Goal: Task Accomplishment & Management: Manage account settings

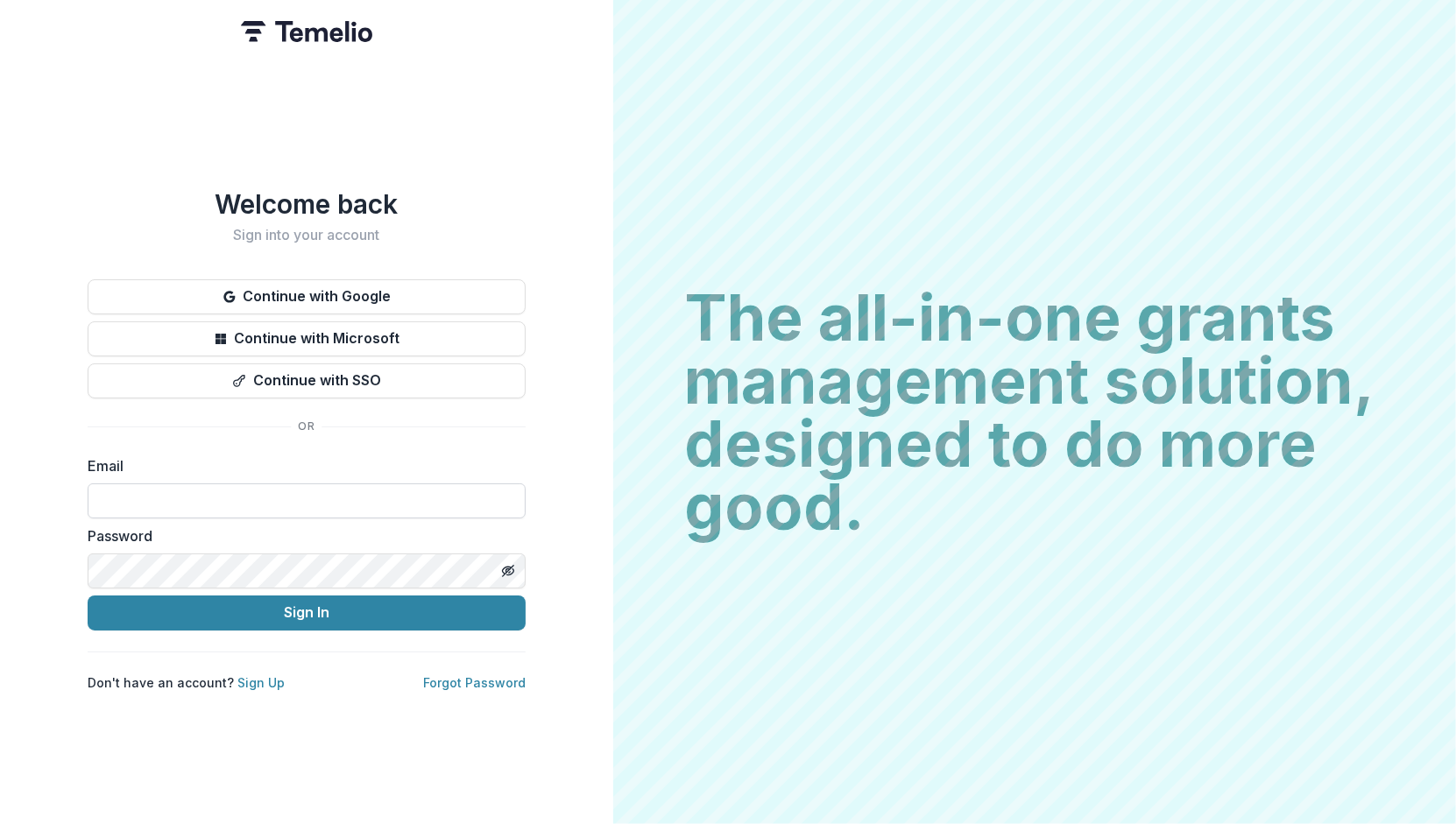
click at [142, 493] on input at bounding box center [306, 500] width 438 height 35
type input "**********"
click at [316, 607] on button "Sign In" at bounding box center [306, 613] width 438 height 35
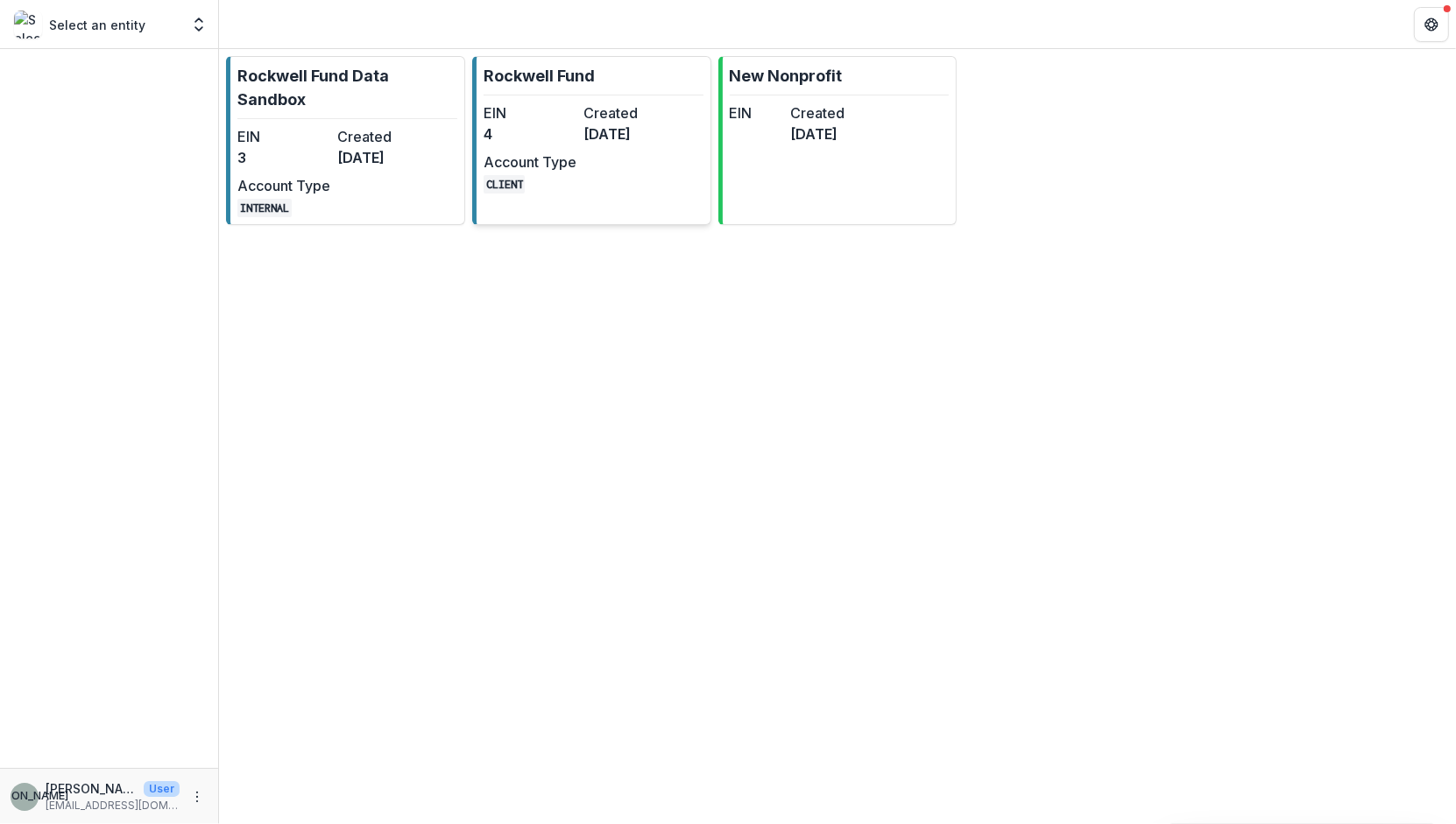
click at [610, 180] on div "EIN 4 Created [DATE] Account Type CLIENT" at bounding box center [580, 148] width 193 height 91
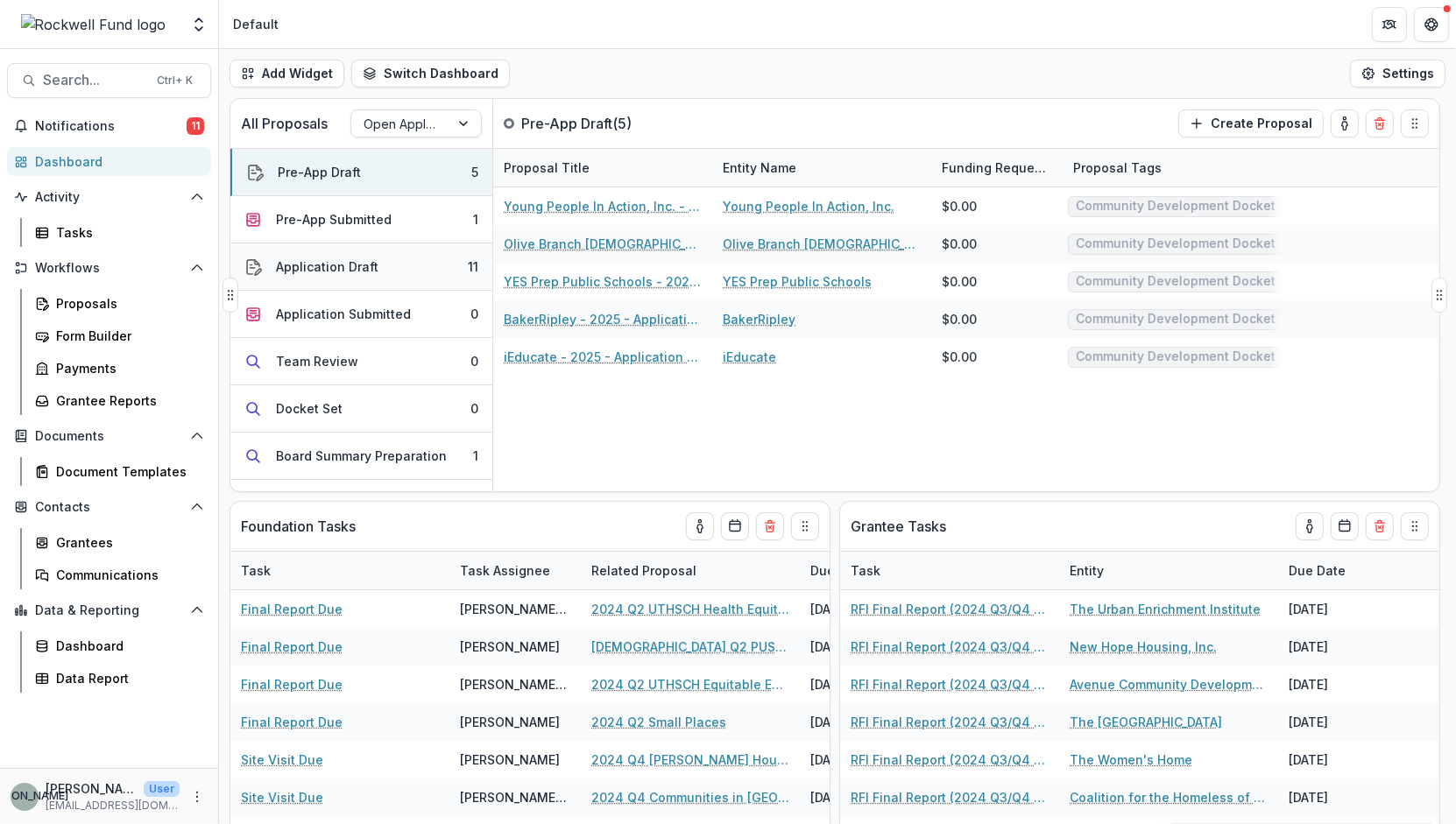
click at [382, 272] on button "Application Draft 11" at bounding box center [362, 267] width 262 height 48
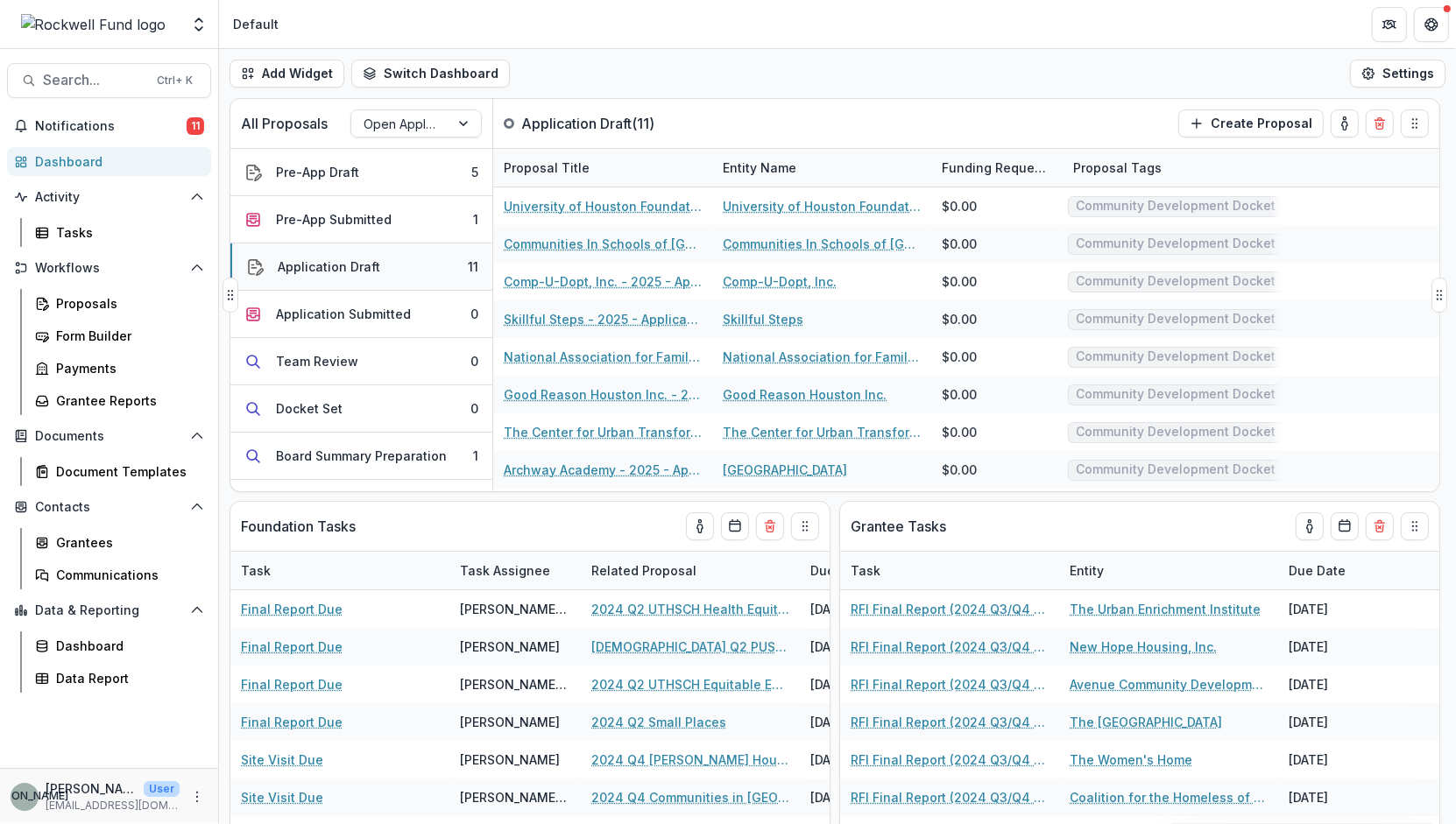
click at [389, 275] on button "Application Draft 11" at bounding box center [362, 267] width 262 height 48
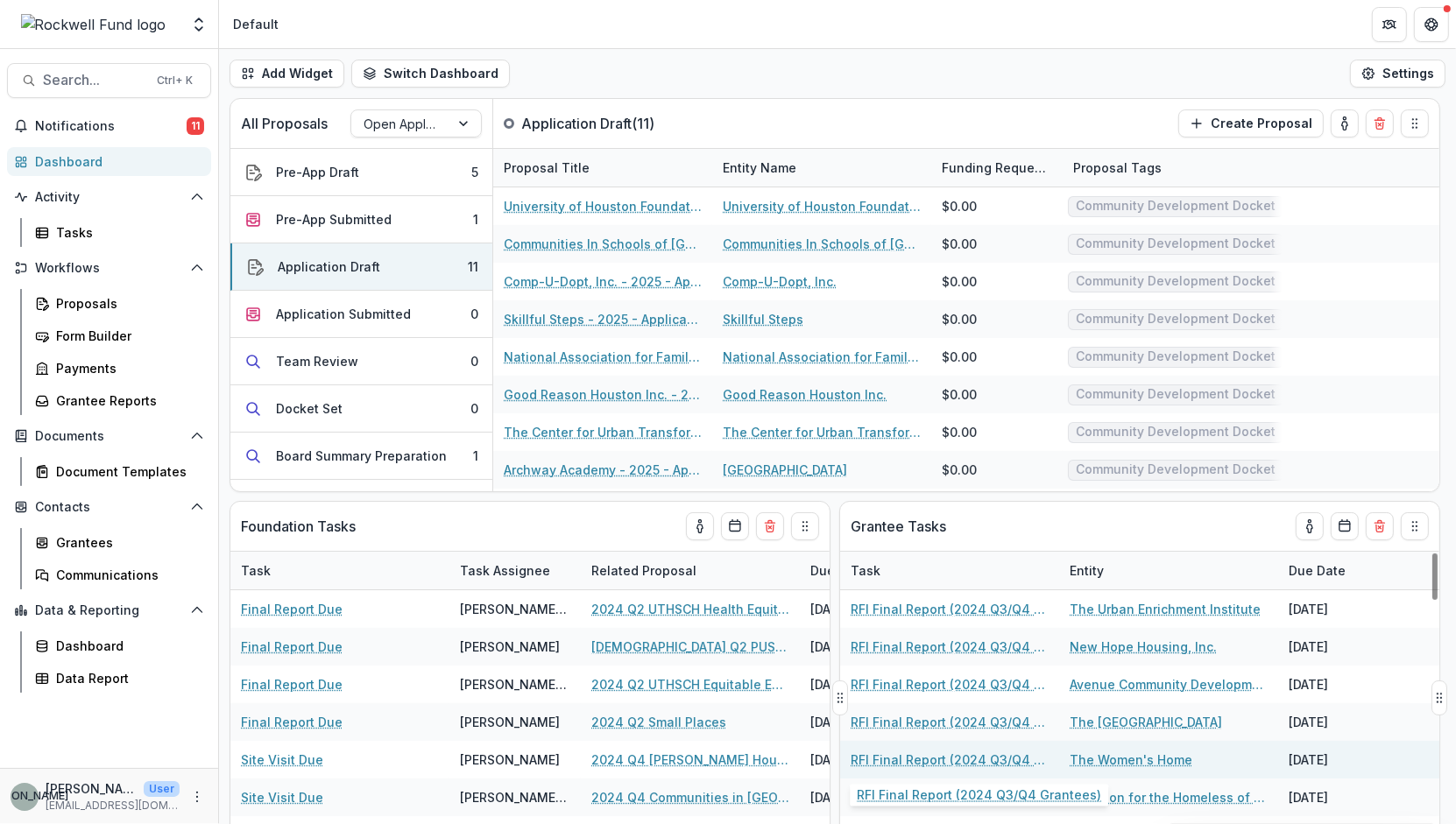
click at [917, 759] on link "RFI Final Report (2024 Q3/Q4 Grantees)" at bounding box center [948, 759] width 198 height 19
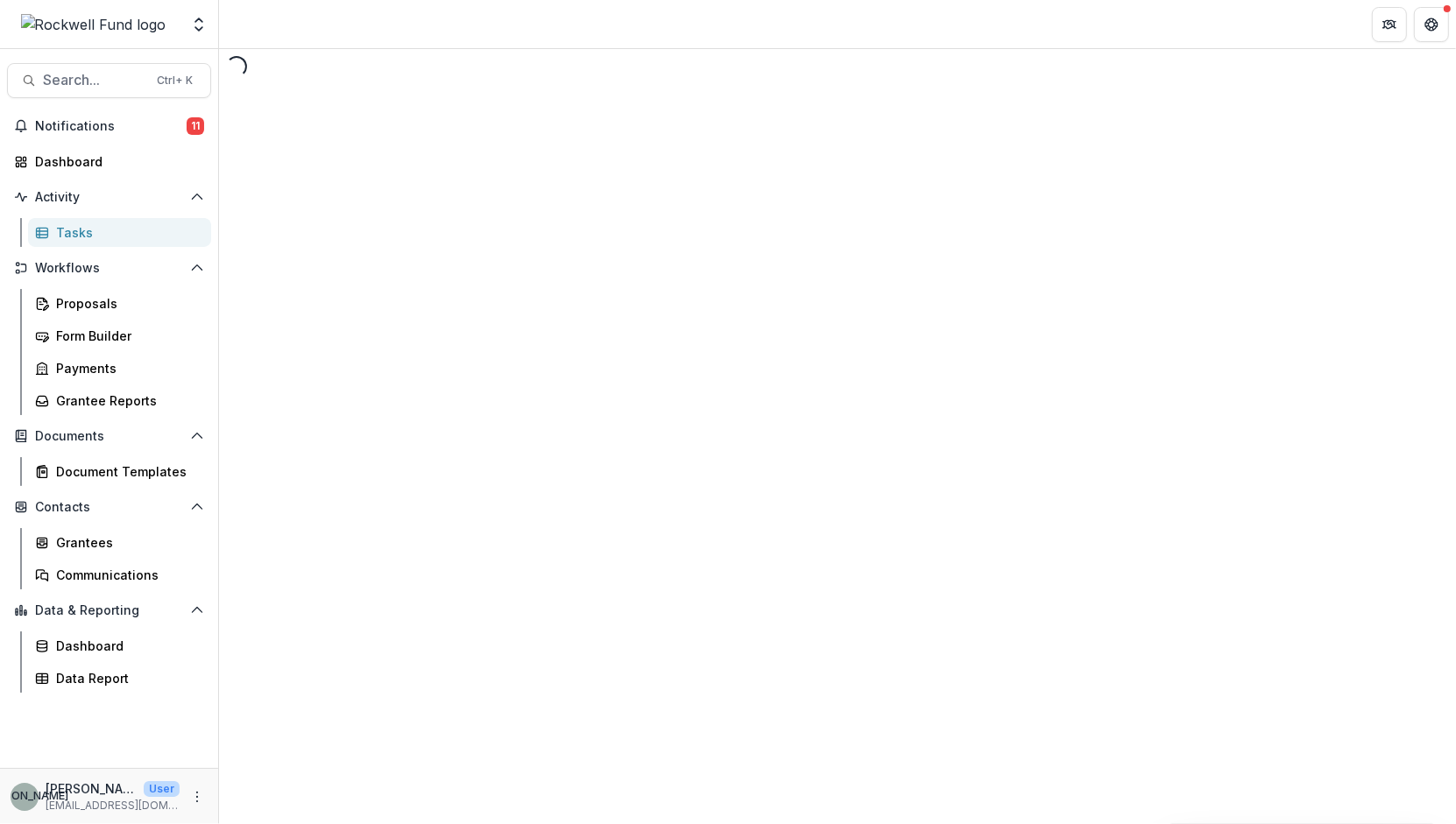
select select "********"
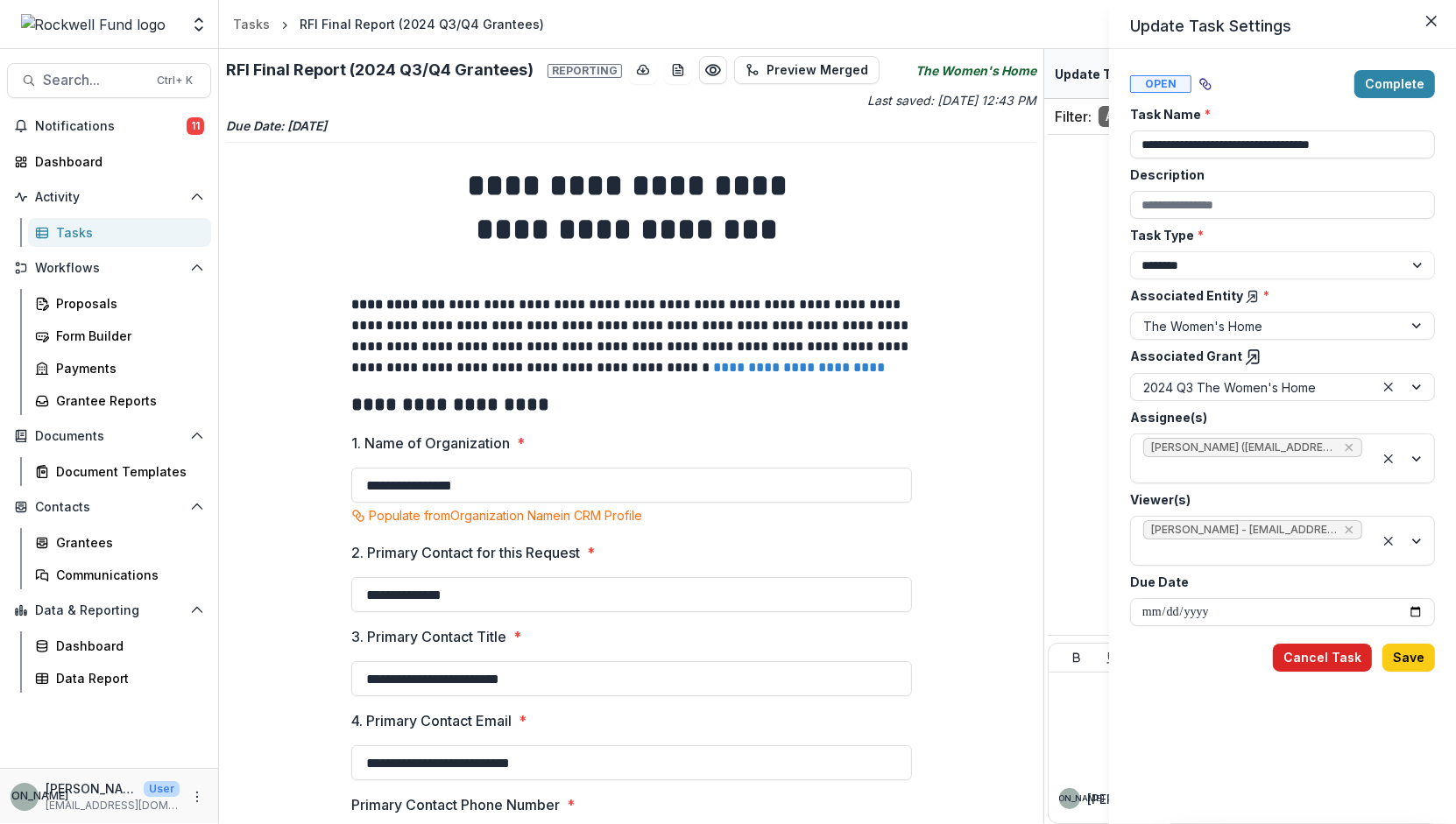
click at [1322, 652] on button "Cancel Task" at bounding box center [1322, 657] width 99 height 28
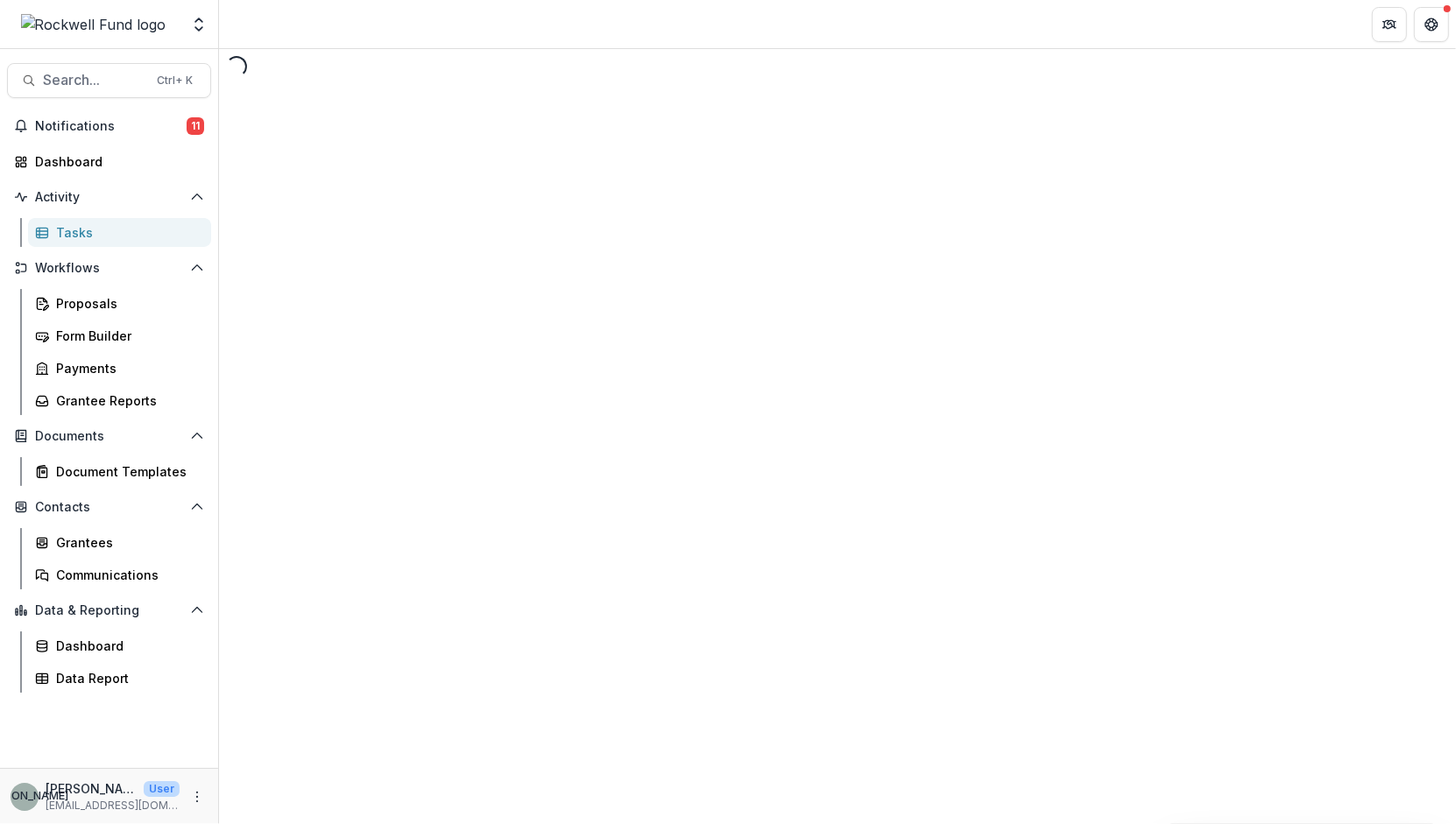
select select "********"
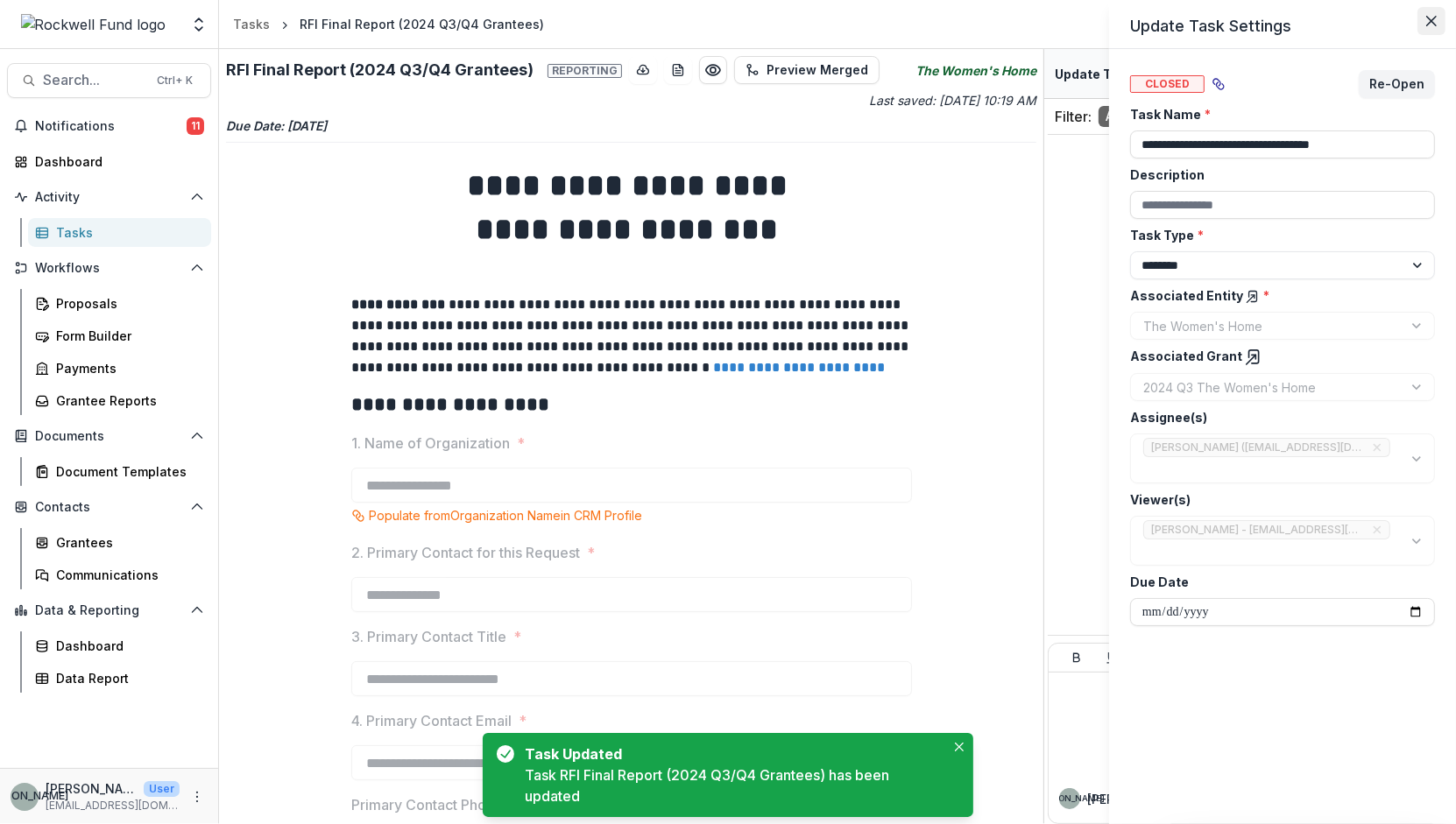
click at [1435, 18] on icon "Close" at bounding box center [1431, 21] width 11 height 11
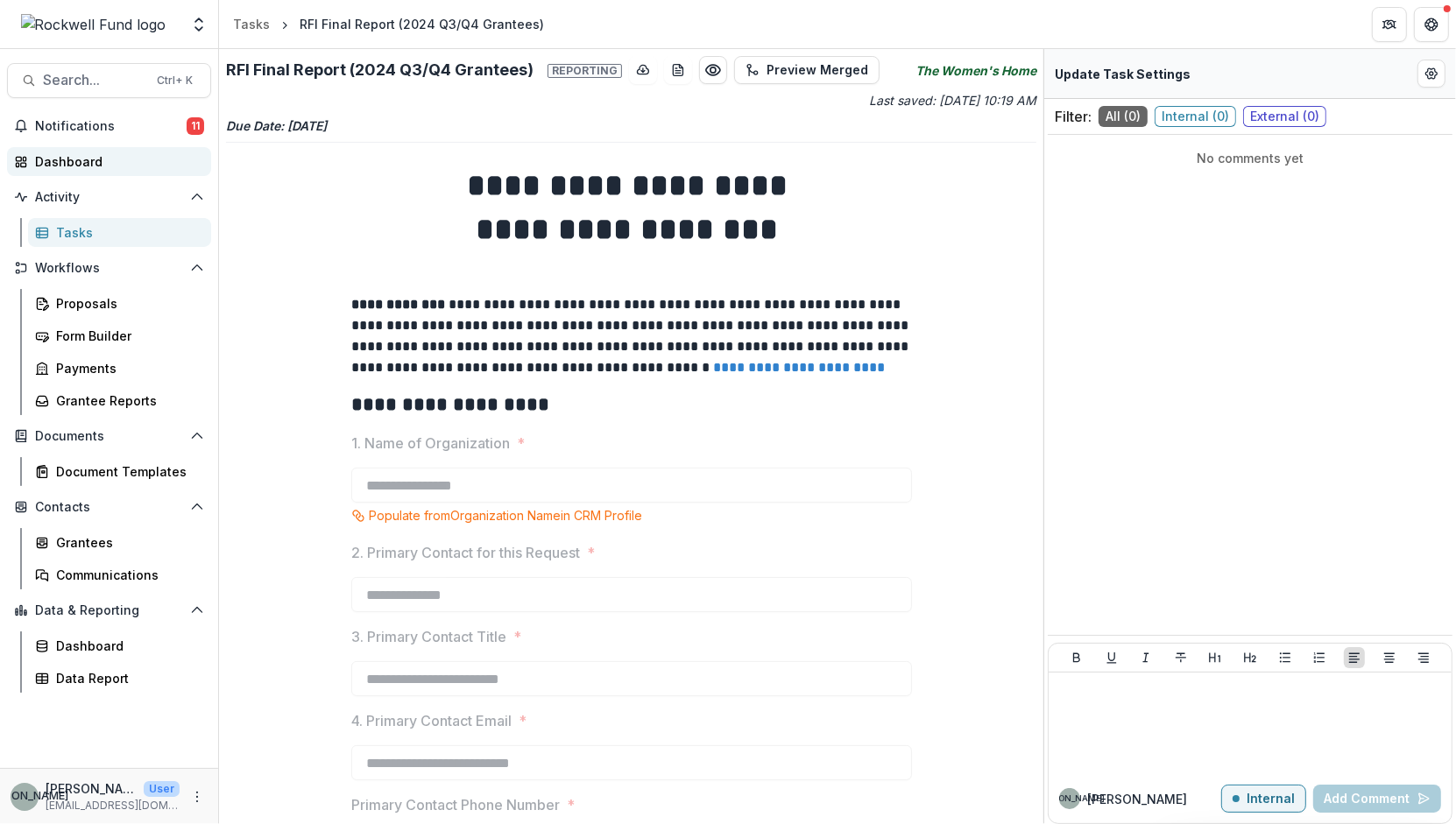
click at [77, 161] on div "Dashboard" at bounding box center [115, 161] width 162 height 19
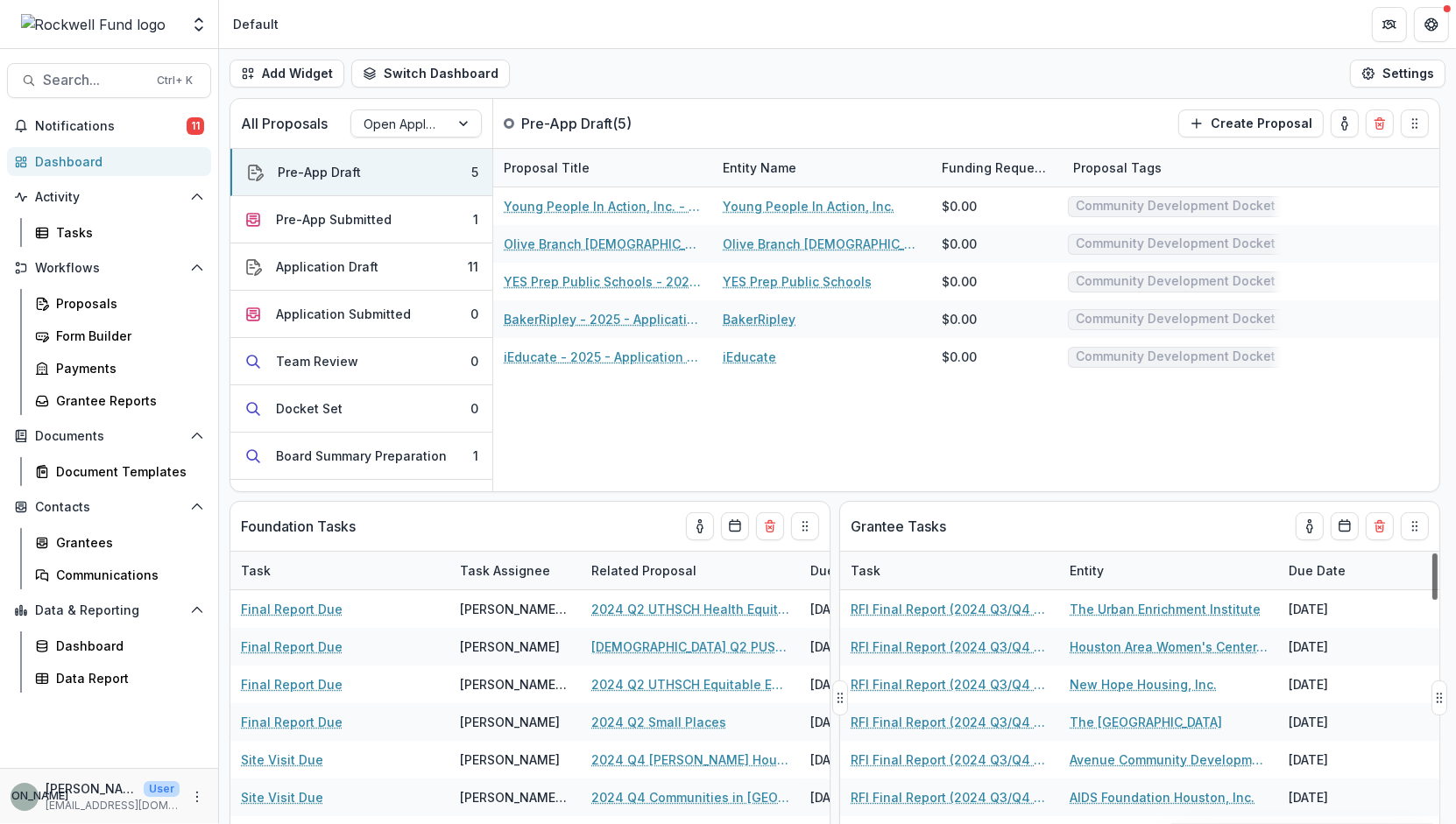
drag, startPoint x: 1436, startPoint y: 575, endPoint x: 1429, endPoint y: 508, distance: 67.4
click at [1432, 553] on div at bounding box center [1434, 576] width 5 height 47
drag, startPoint x: 1434, startPoint y: 575, endPoint x: 1446, endPoint y: 538, distance: 38.9
click at [1437, 553] on div at bounding box center [1434, 576] width 5 height 47
drag, startPoint x: 824, startPoint y: 575, endPoint x: 827, endPoint y: 505, distance: 70.1
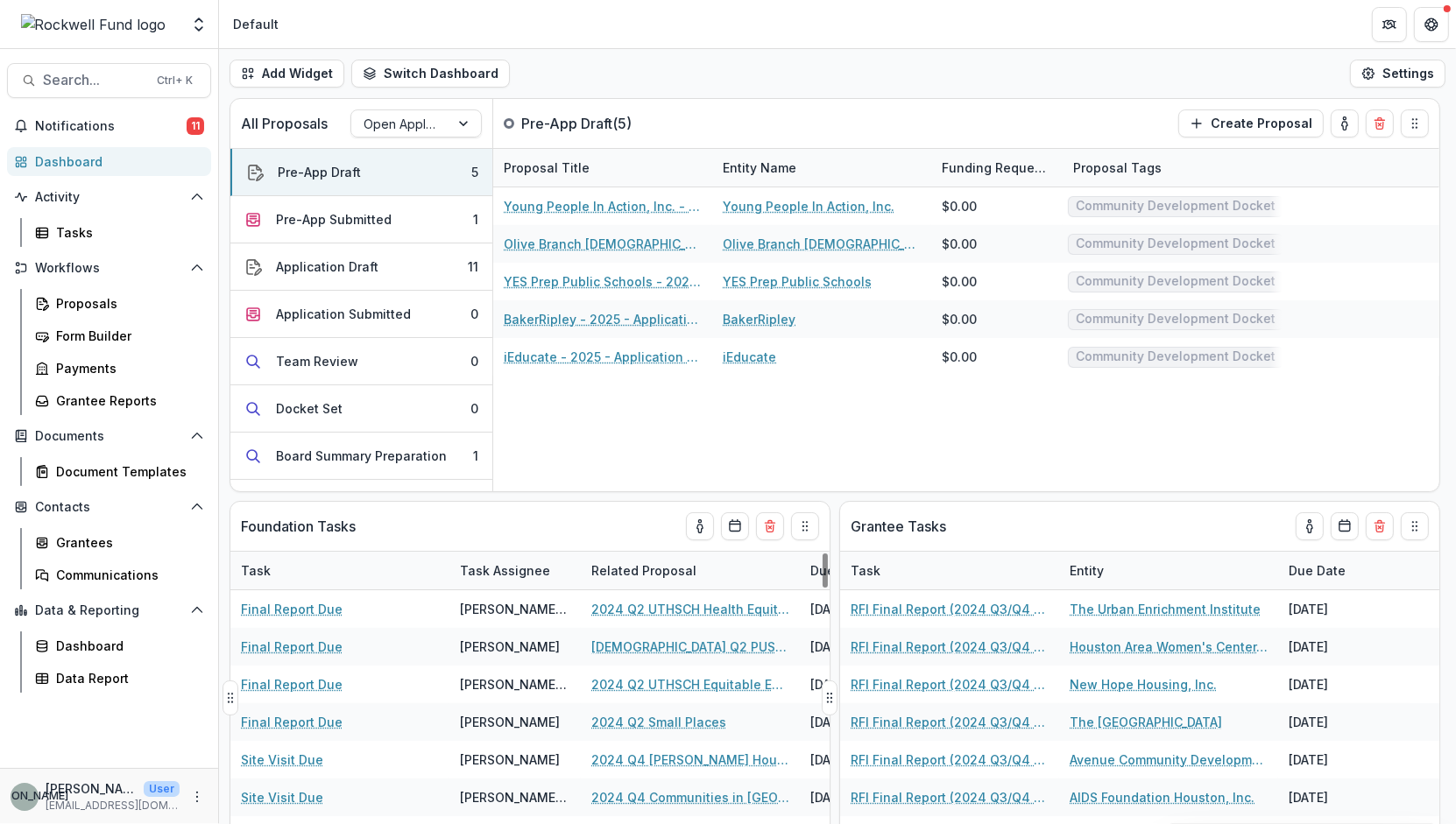
click at [827, 553] on div at bounding box center [824, 570] width 5 height 34
